Goal: Transaction & Acquisition: Purchase product/service

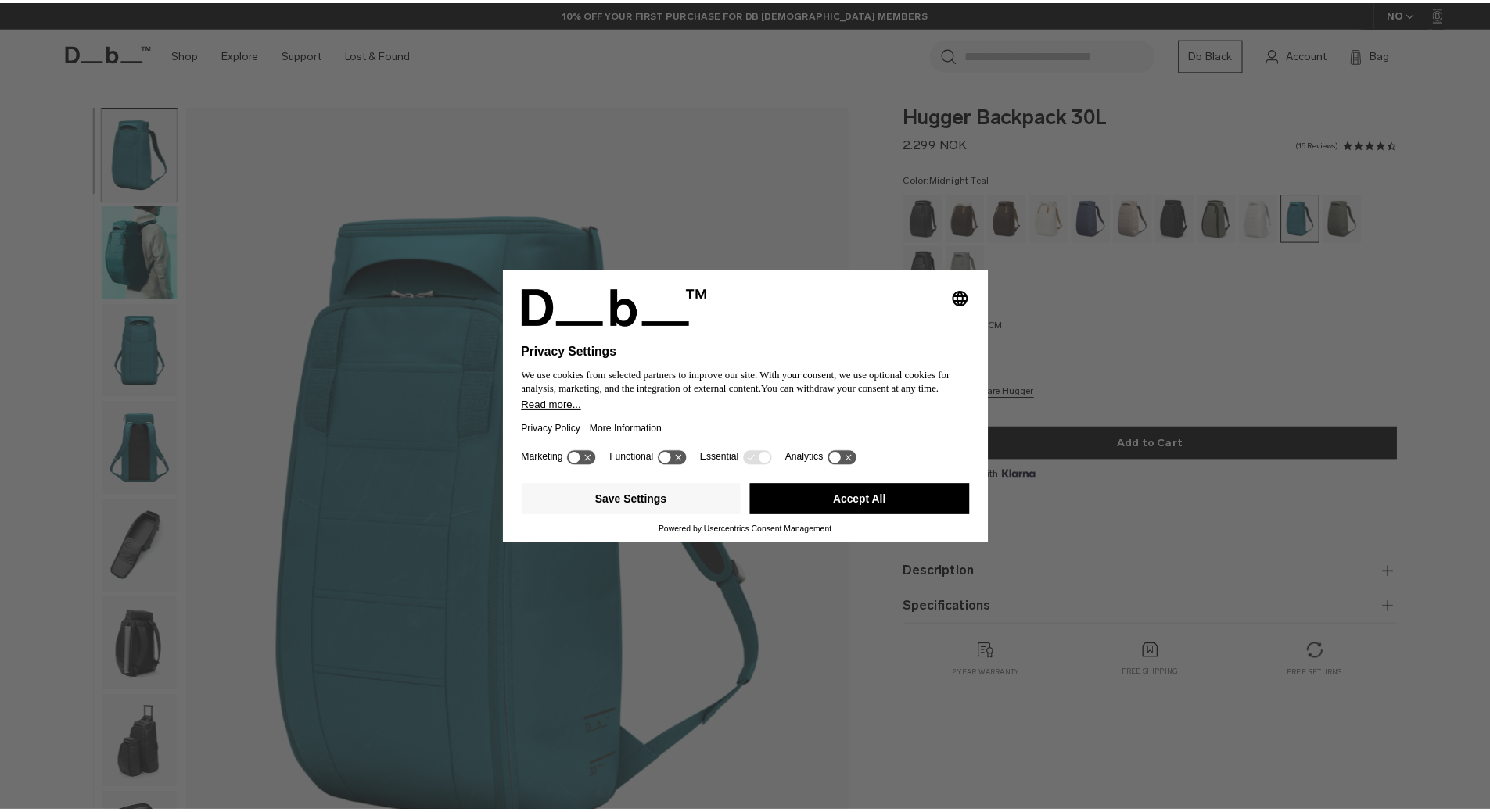
scroll to position [148, 0]
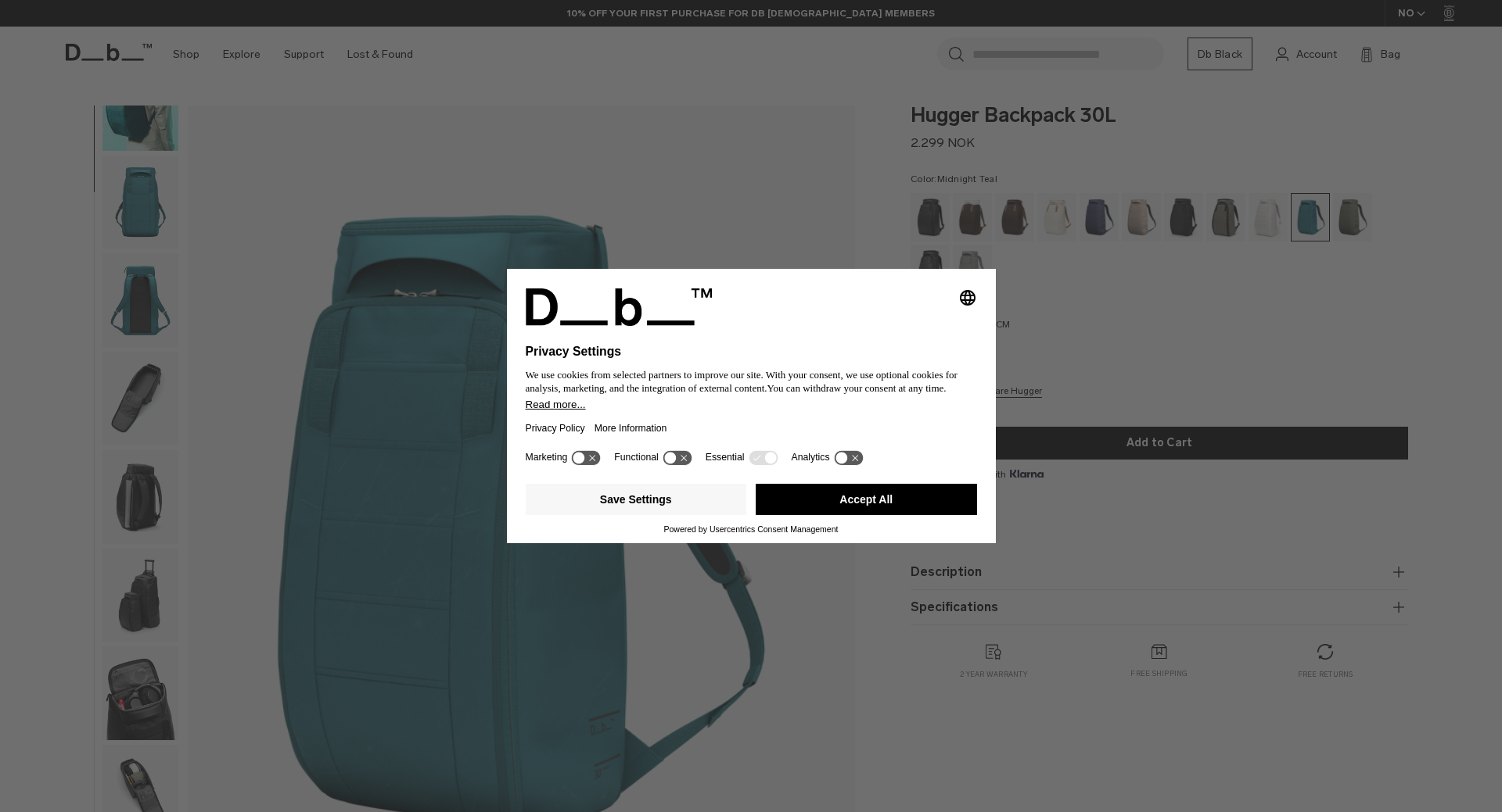
click at [812, 499] on button "Accept All" at bounding box center [866, 499] width 222 height 32
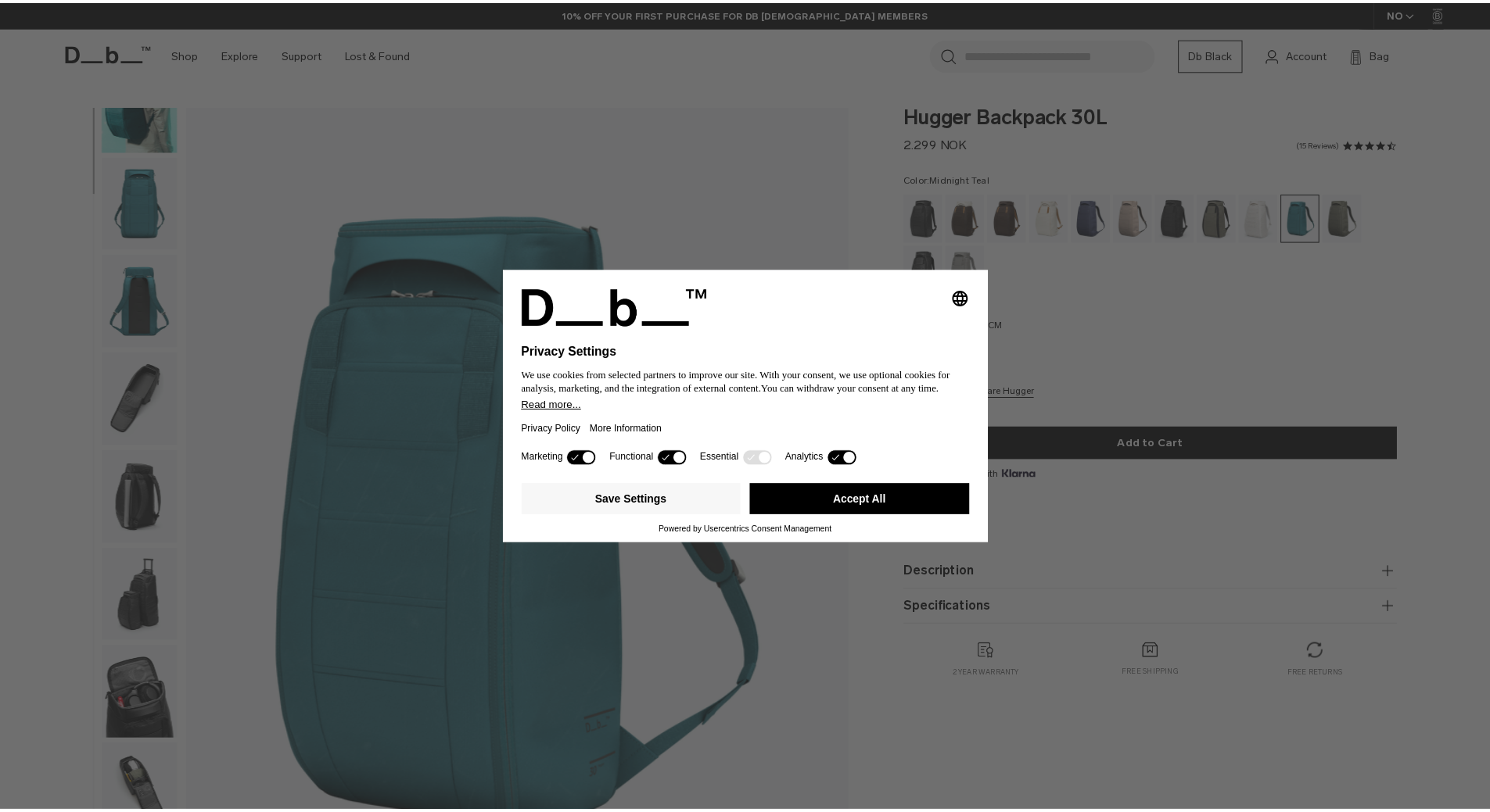
scroll to position [0, 0]
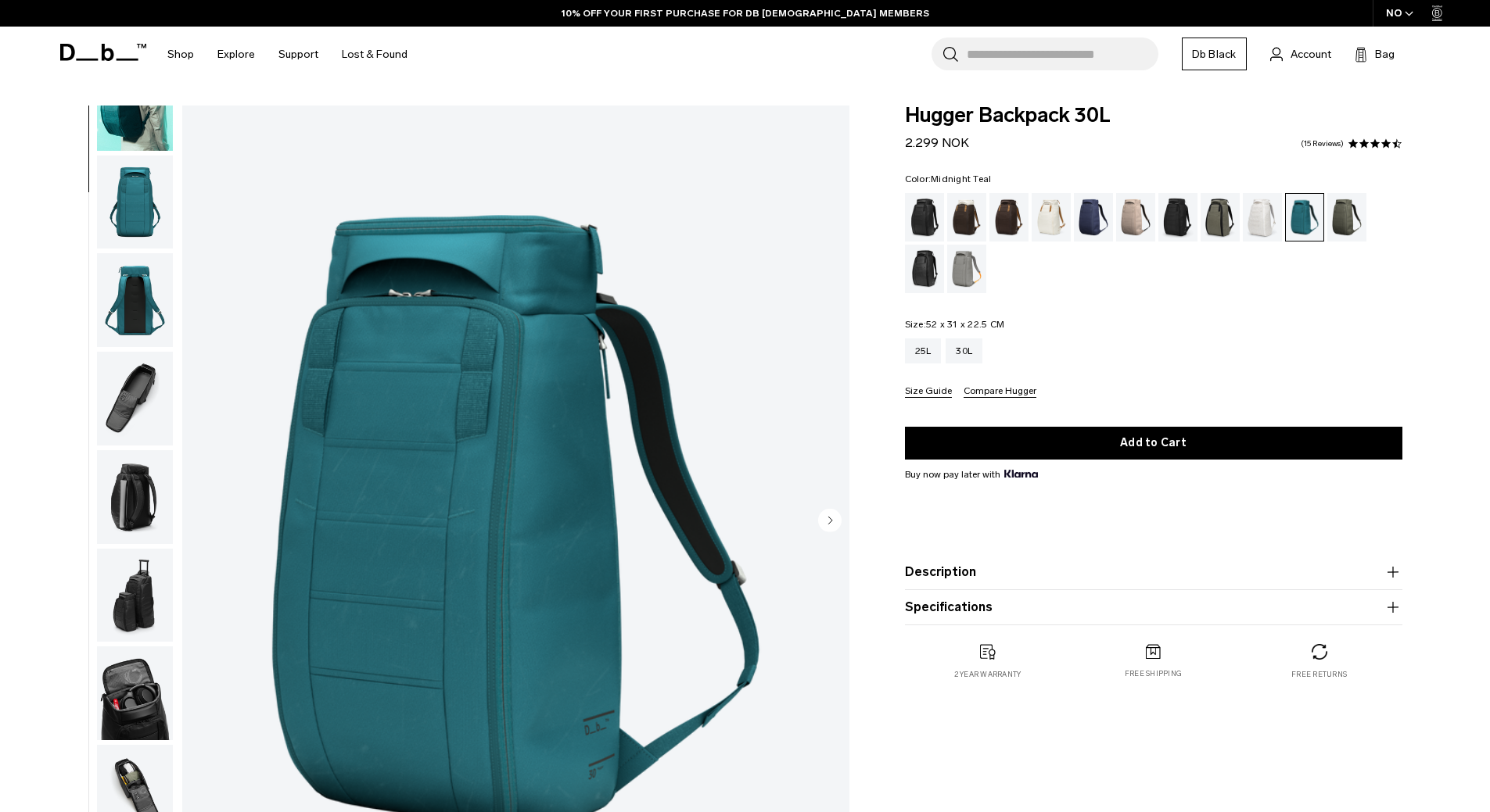
click at [123, 699] on img "button" at bounding box center [134, 694] width 76 height 94
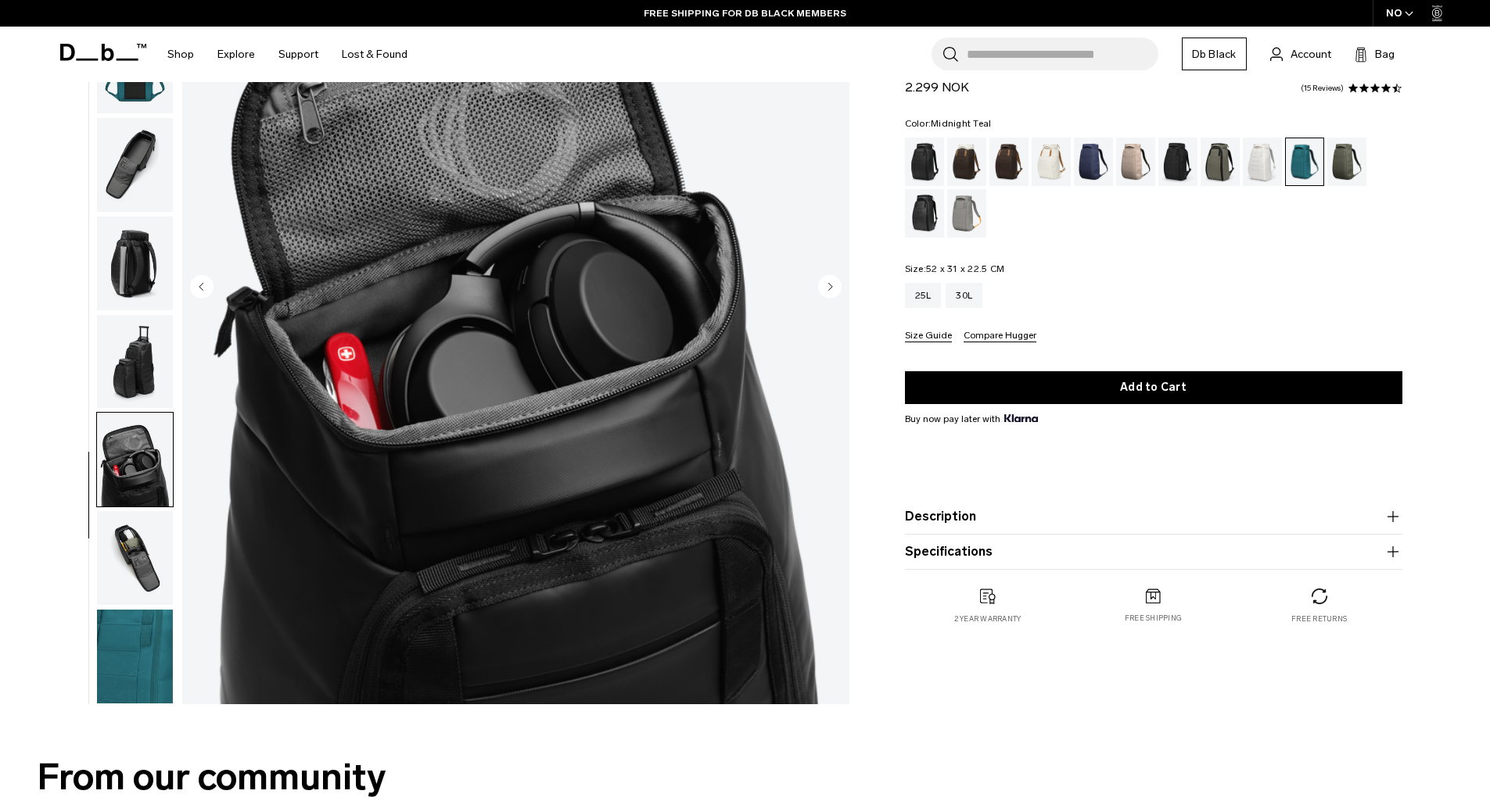
scroll to position [234, 0]
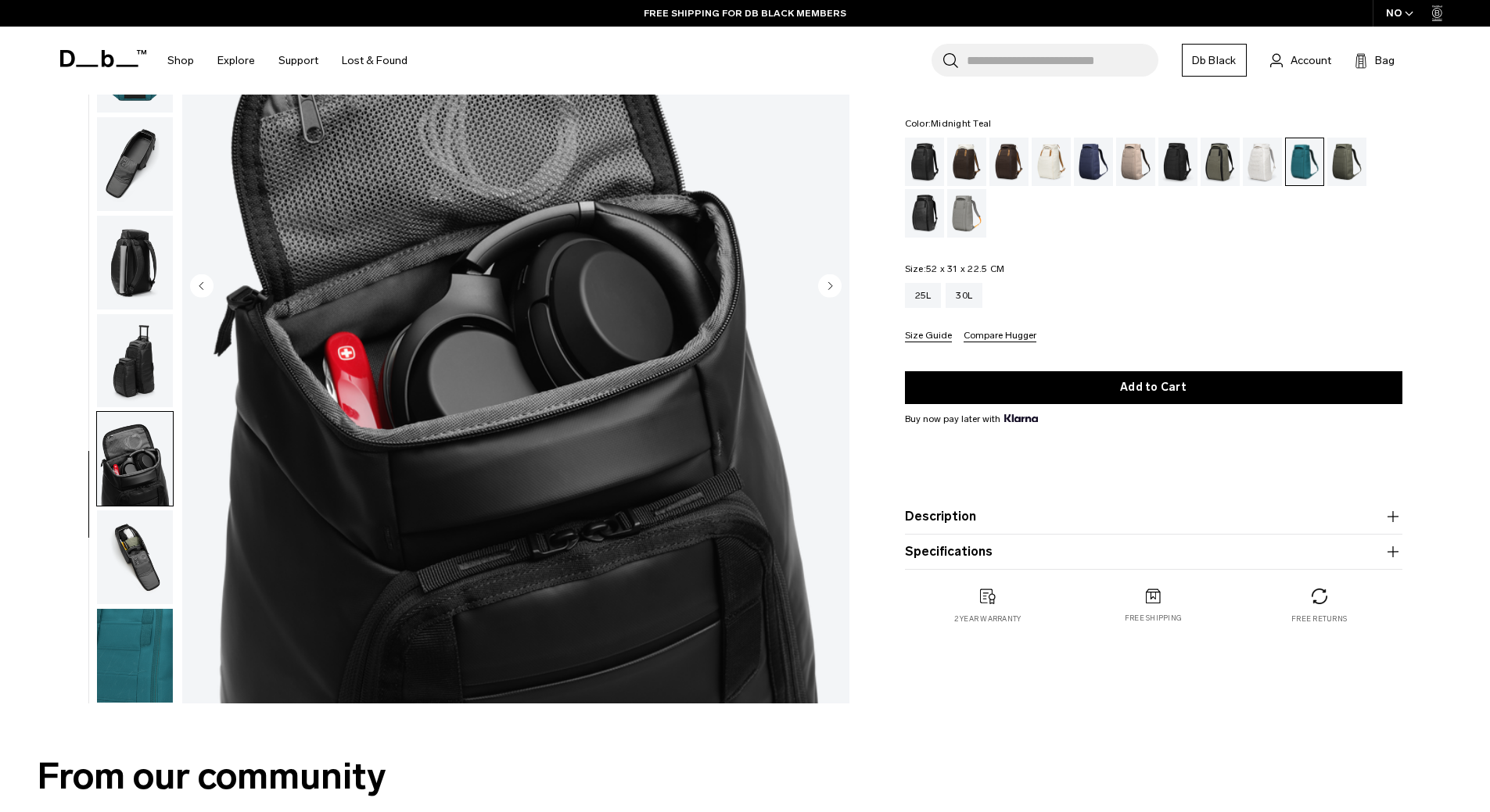
click at [127, 564] on img "button" at bounding box center [134, 558] width 76 height 94
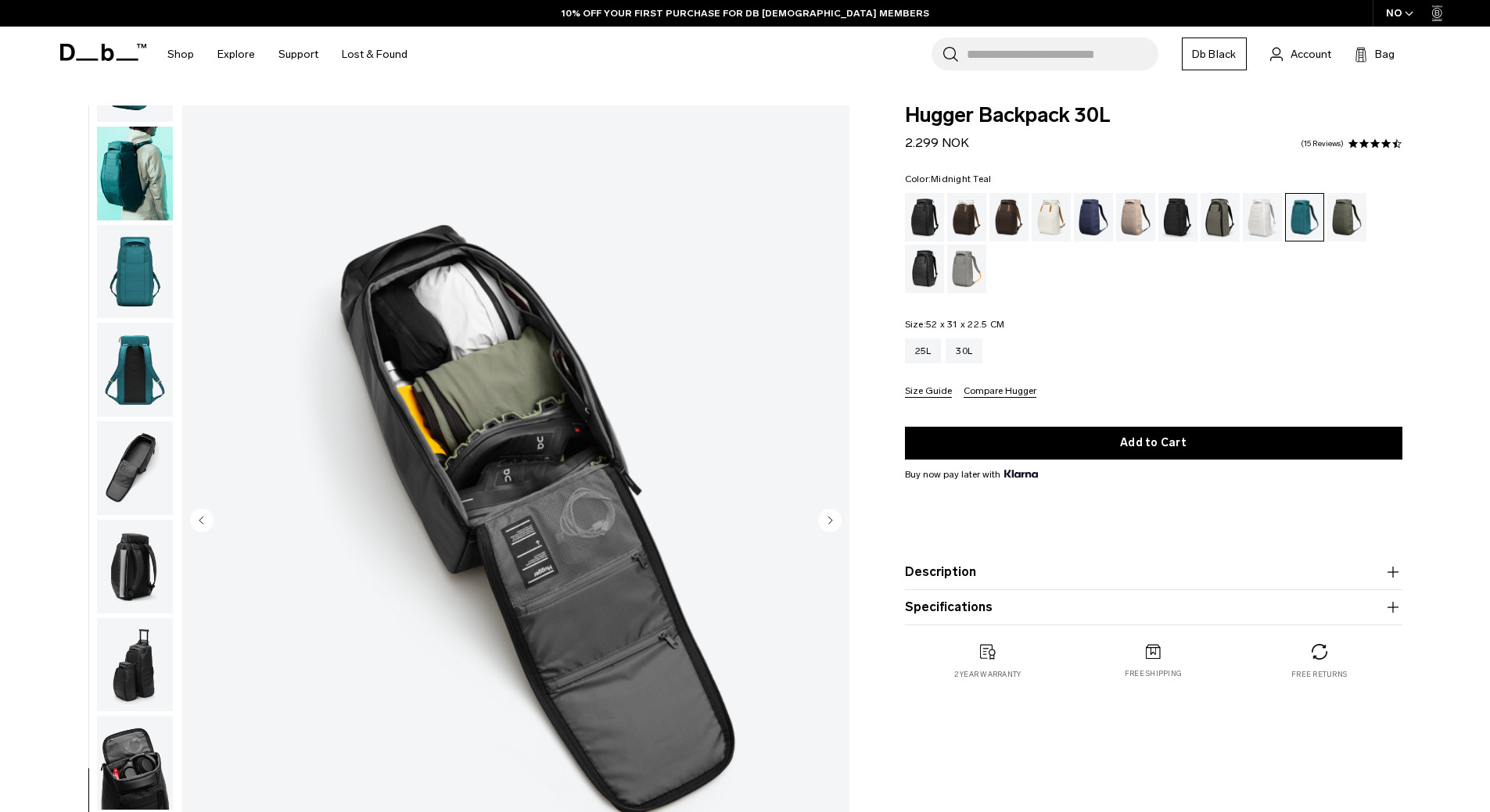
scroll to position [0, 0]
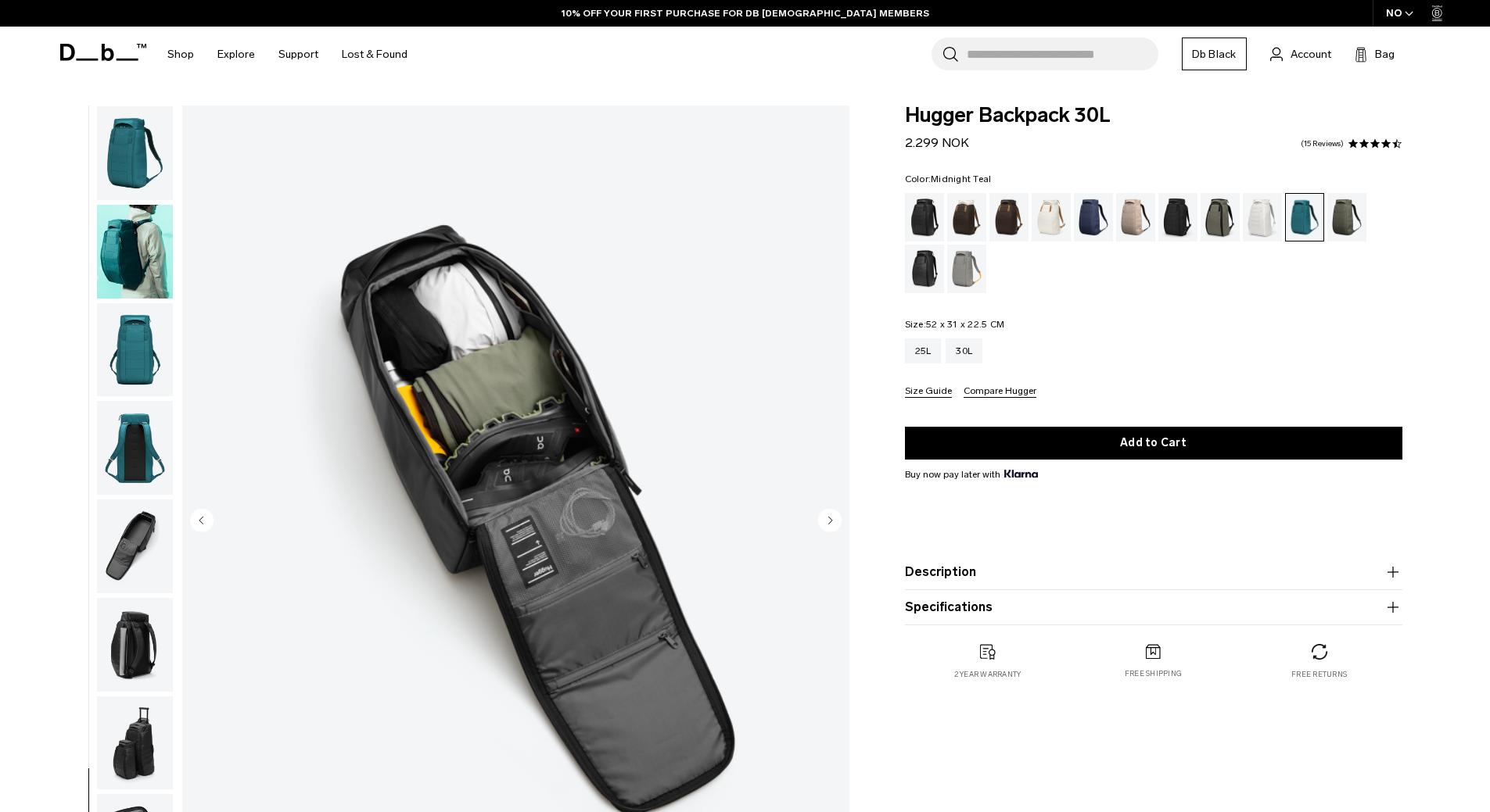
click at [140, 365] on img "button" at bounding box center [134, 350] width 76 height 94
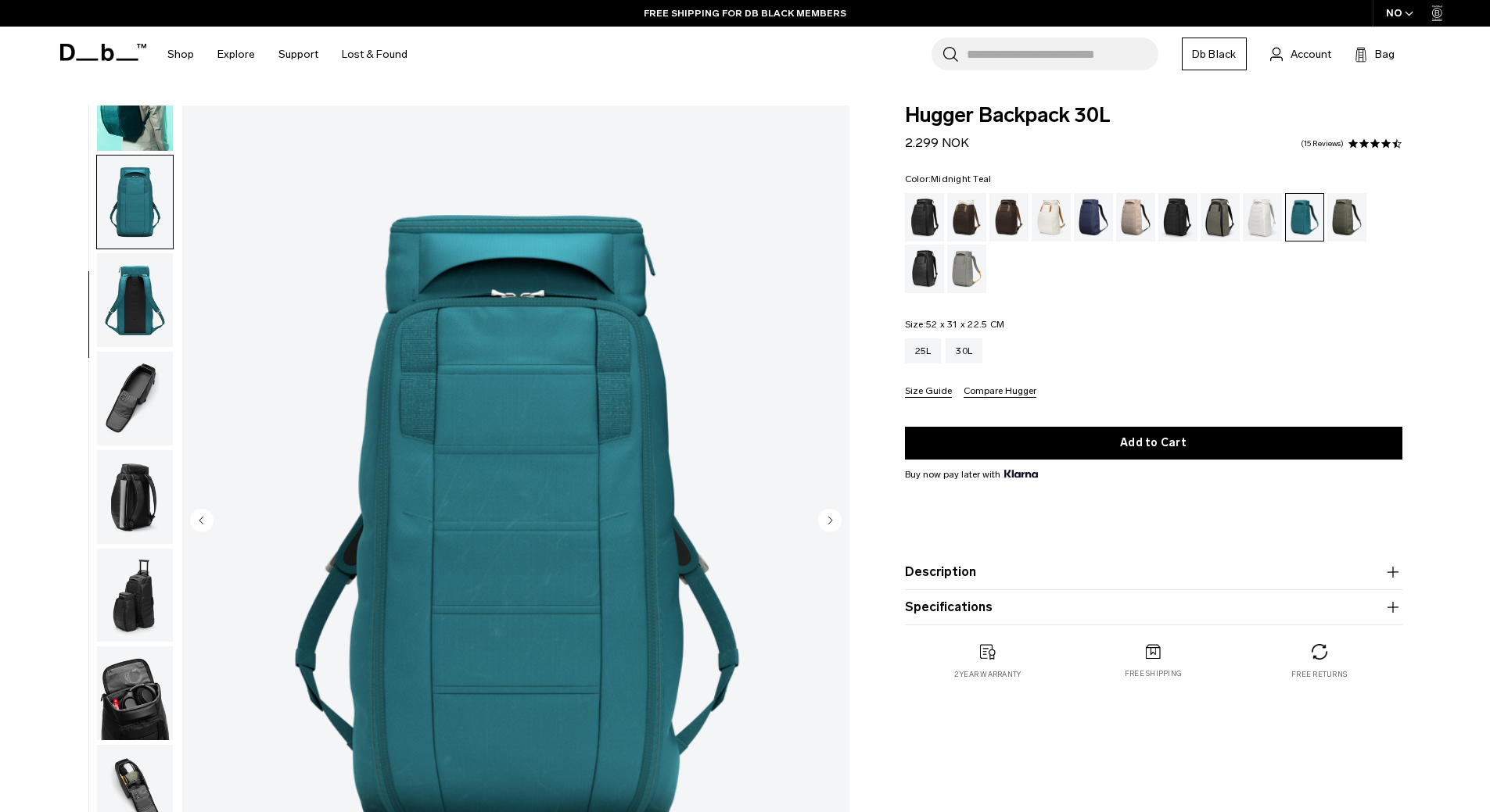
click at [128, 408] on img "button" at bounding box center [134, 399] width 76 height 94
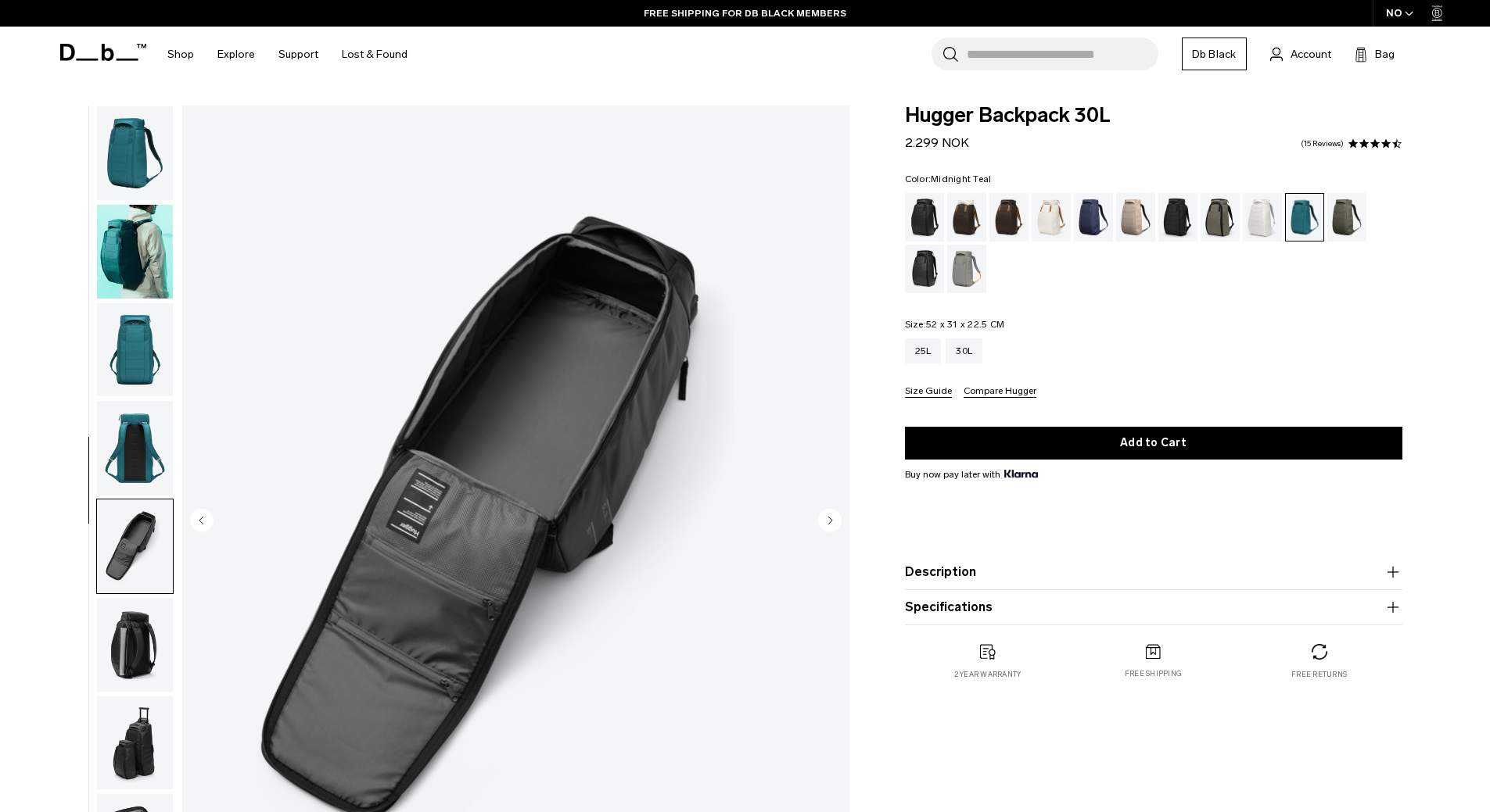
click at [145, 274] on img "button" at bounding box center [134, 251] width 76 height 94
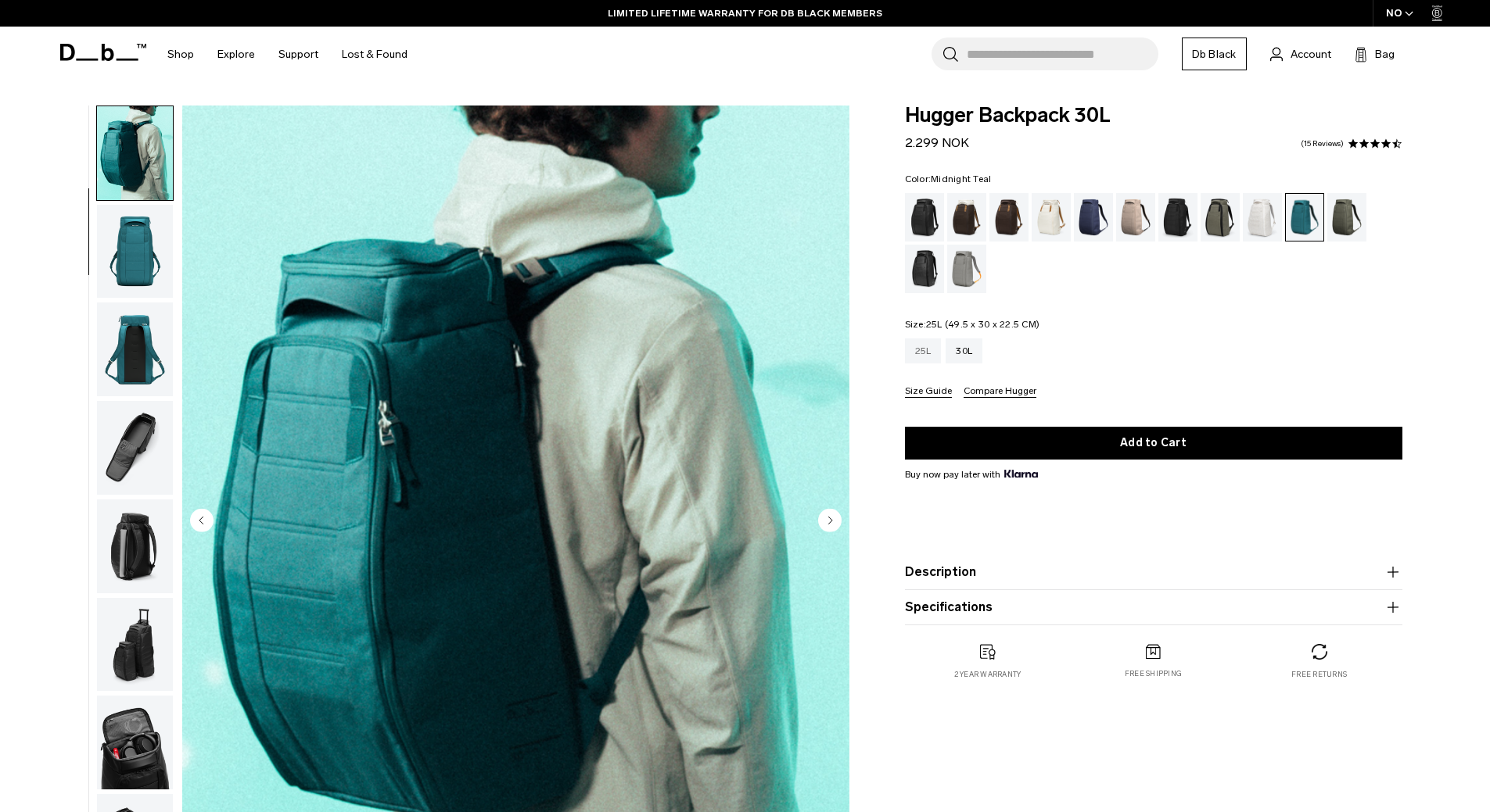
click at [926, 352] on div "25L" at bounding box center [924, 351] width 36 height 25
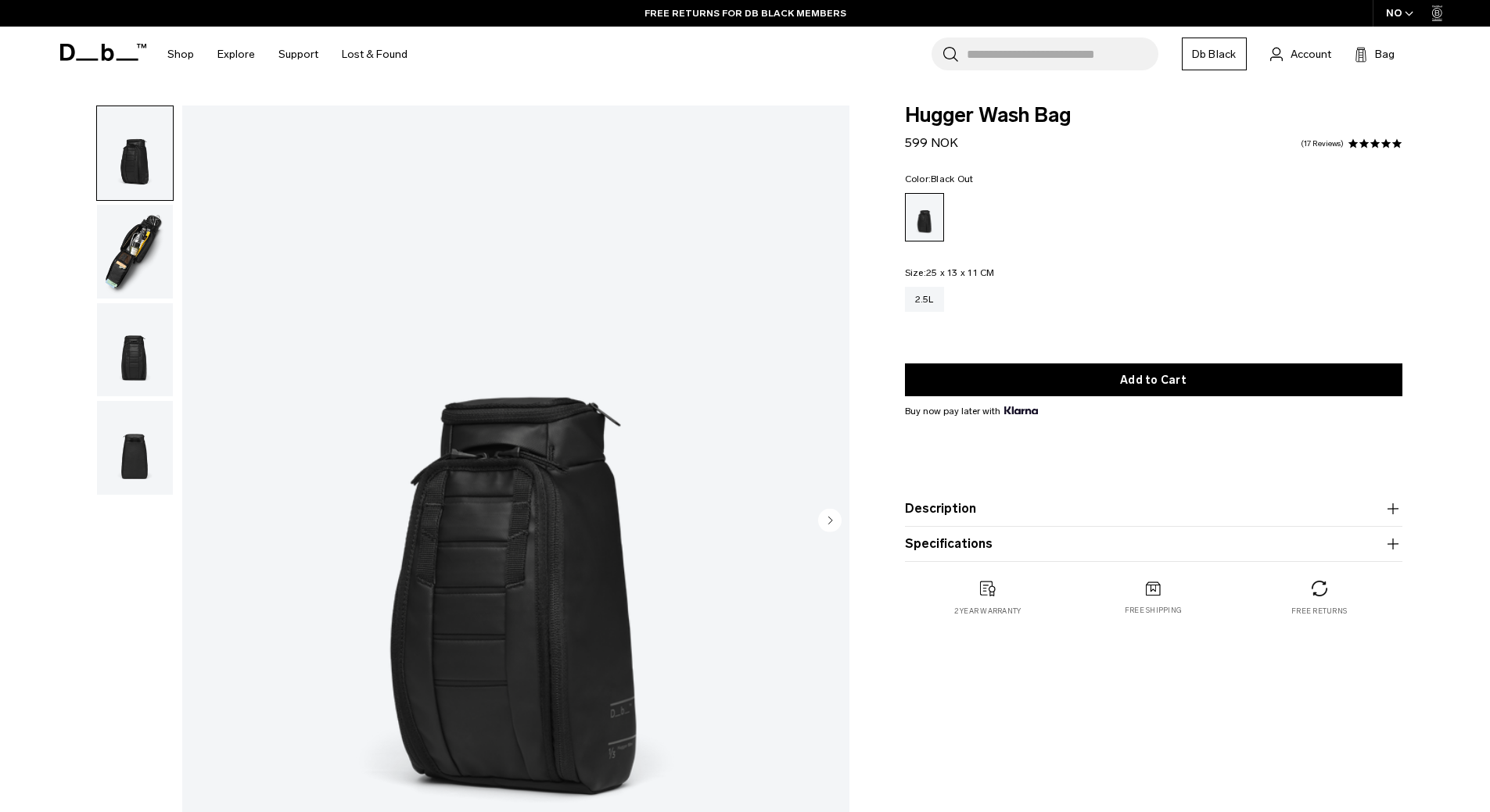
click at [144, 252] on img "button" at bounding box center [134, 251] width 76 height 94
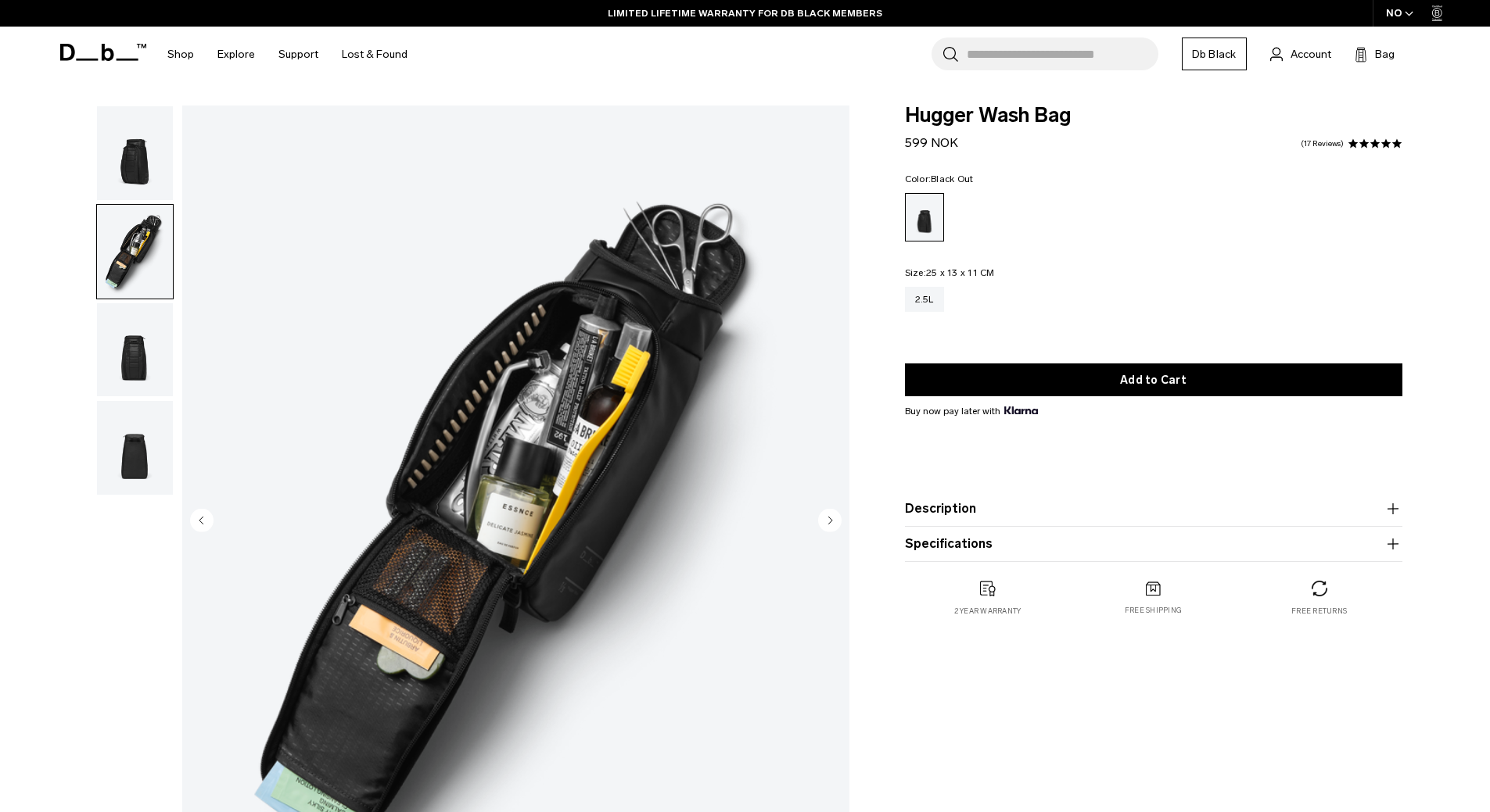
drag, startPoint x: 141, startPoint y: 332, endPoint x: 139, endPoint y: 345, distance: 13.2
click at [141, 332] on img "button" at bounding box center [134, 350] width 76 height 94
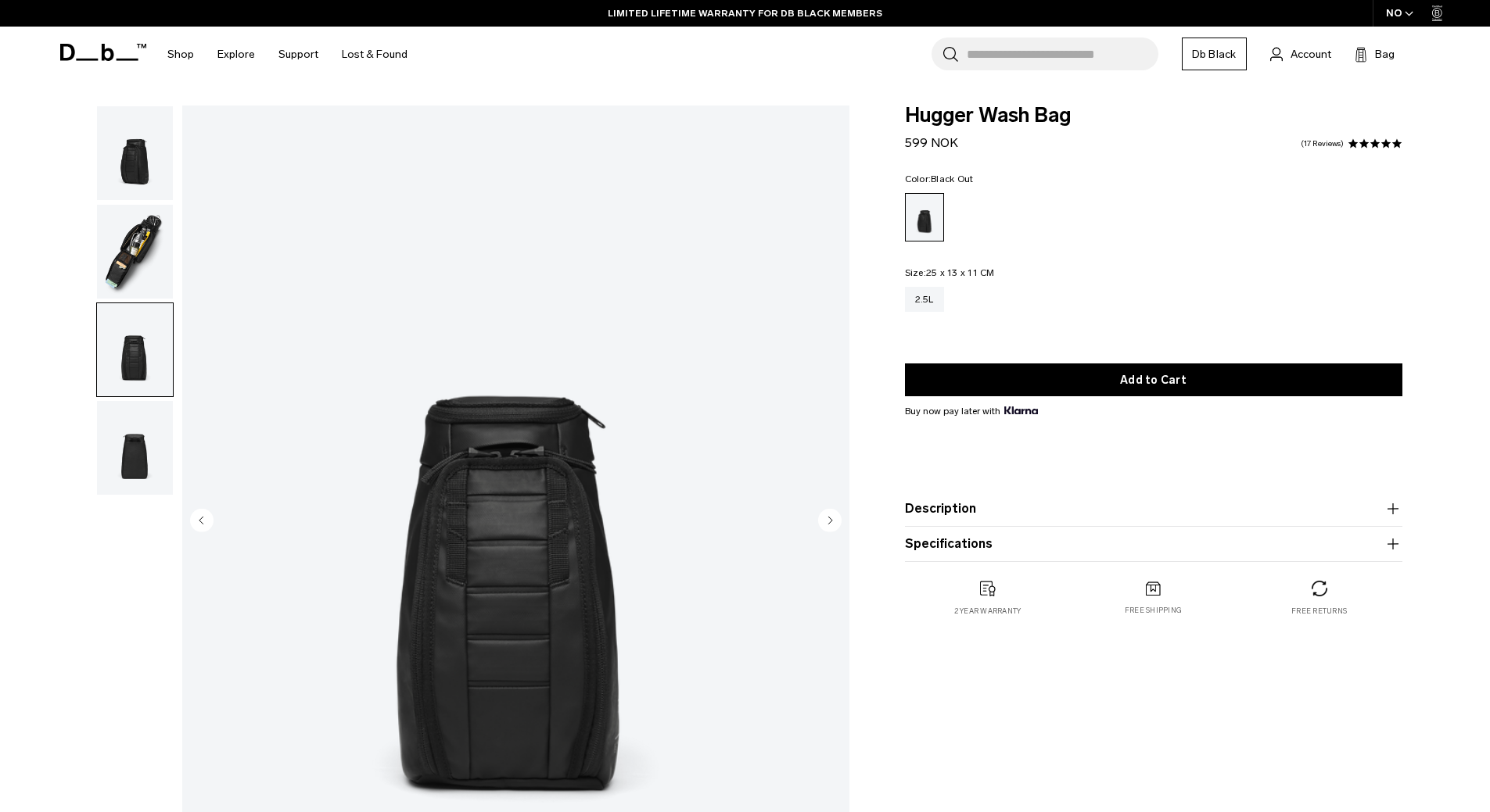
click at [154, 458] on img "button" at bounding box center [134, 448] width 76 height 94
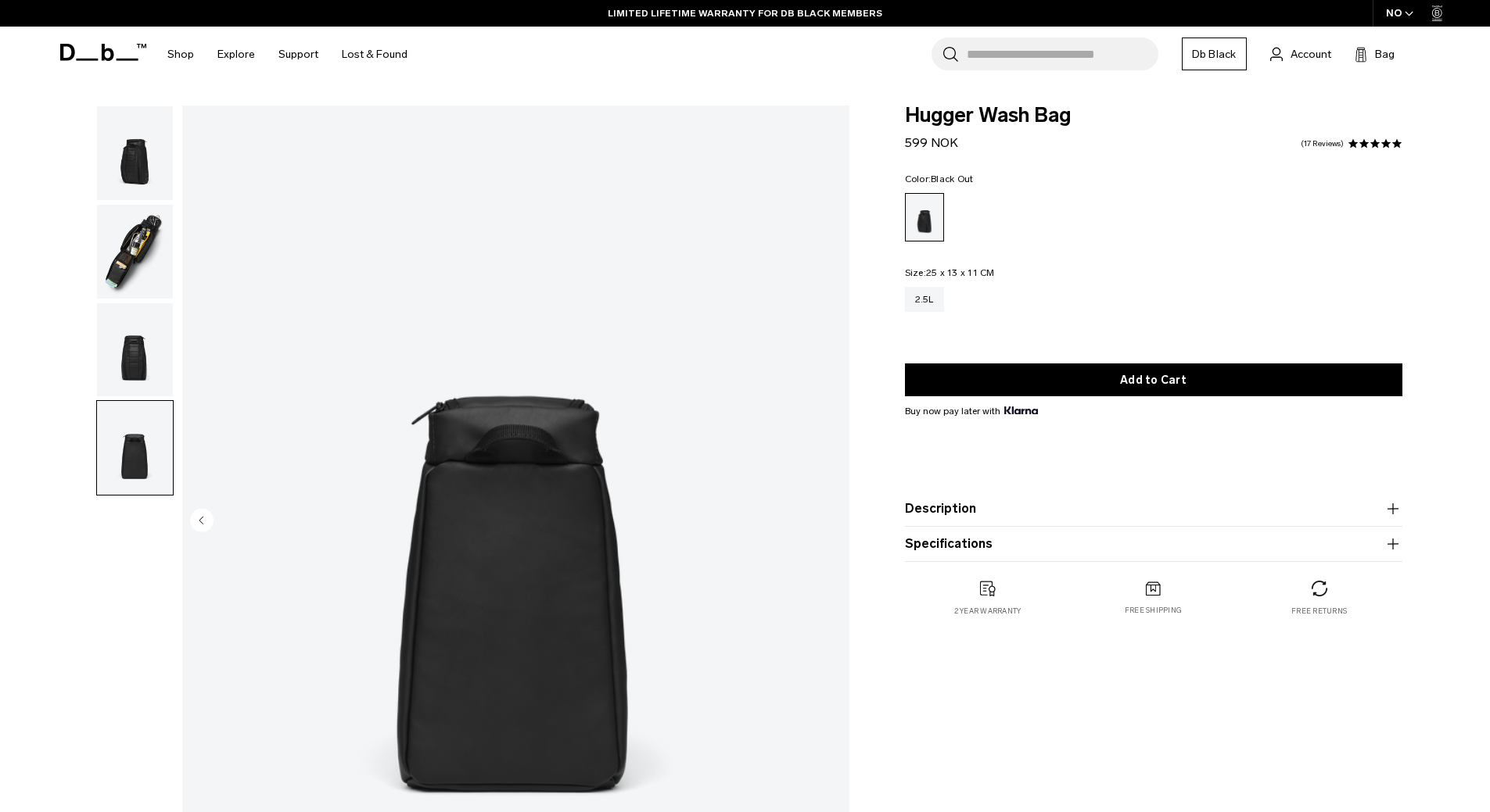
click at [128, 251] on img "button" at bounding box center [134, 251] width 76 height 94
